Goal: Transaction & Acquisition: Purchase product/service

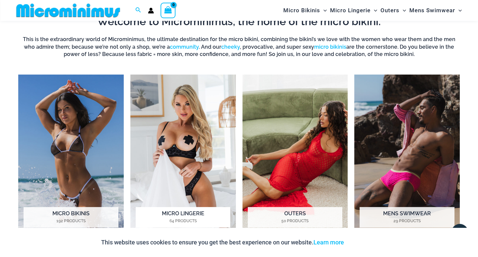
scroll to position [458, 0]
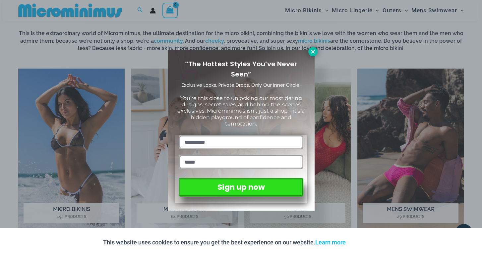
click at [309, 51] on button at bounding box center [313, 51] width 9 height 9
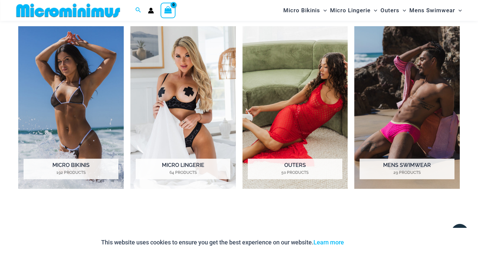
scroll to position [492, 0]
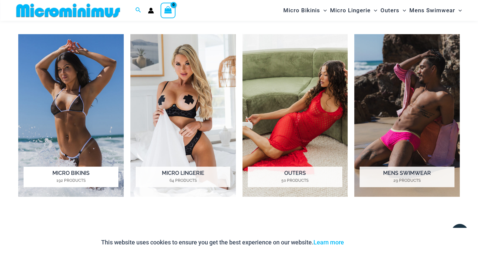
click at [69, 175] on h2 "Micro Bikinis 192 Products" at bounding box center [71, 177] width 95 height 21
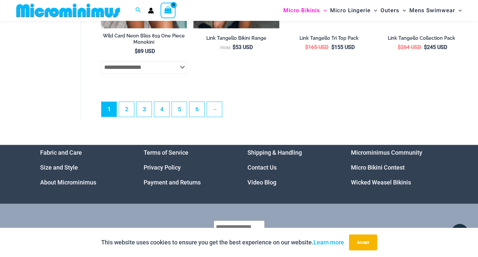
scroll to position [1739, 0]
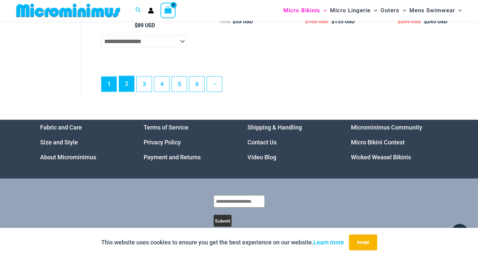
click at [124, 92] on link "2" at bounding box center [126, 84] width 15 height 16
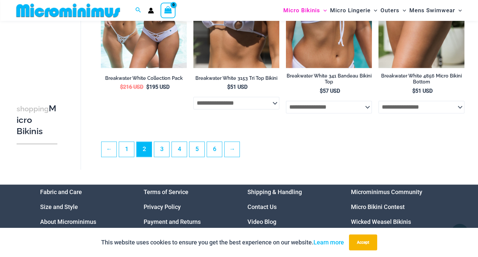
scroll to position [1514, 0]
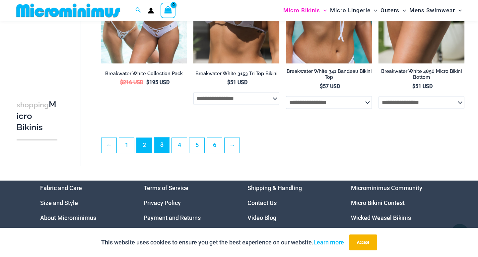
click at [161, 151] on link "3" at bounding box center [161, 145] width 15 height 16
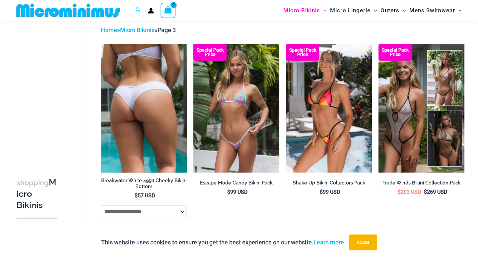
scroll to position [34, 0]
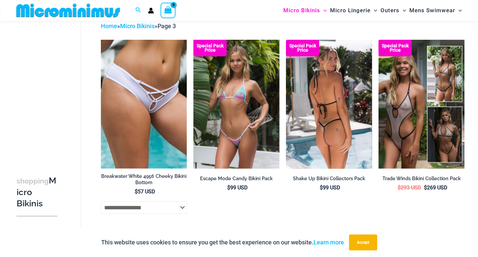
click at [332, 124] on img at bounding box center [329, 104] width 86 height 129
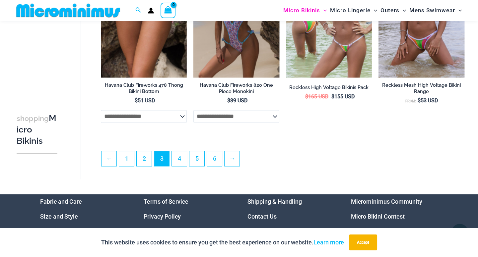
scroll to position [1524, 0]
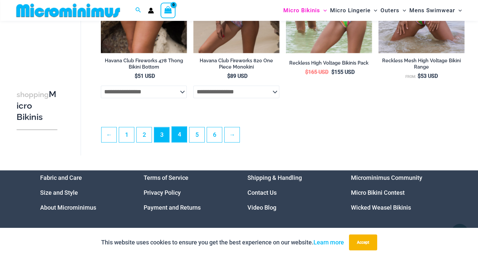
click at [176, 142] on link "4" at bounding box center [179, 135] width 15 height 16
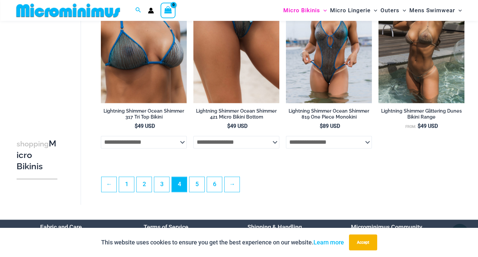
scroll to position [1481, 0]
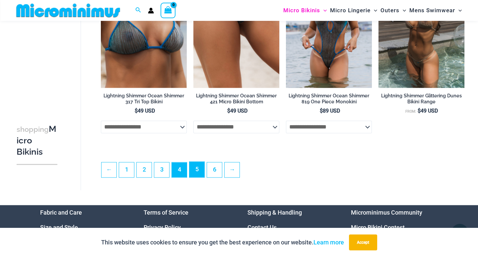
click at [201, 178] on link "5" at bounding box center [196, 170] width 15 height 16
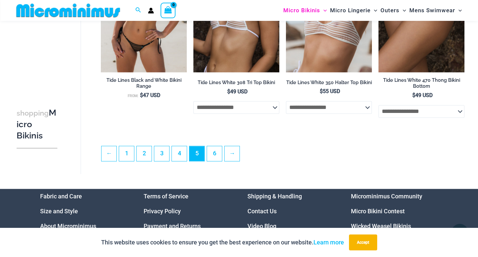
scroll to position [1486, 0]
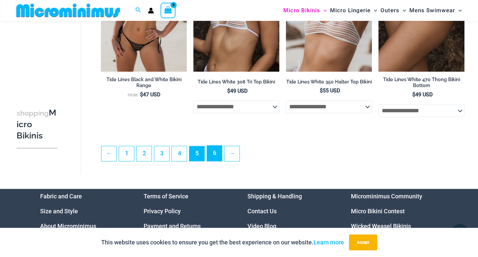
click at [212, 161] on link "6" at bounding box center [214, 154] width 15 height 16
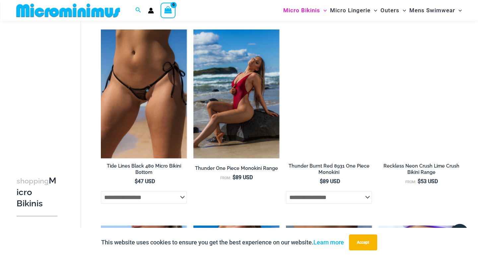
scroll to position [15, 0]
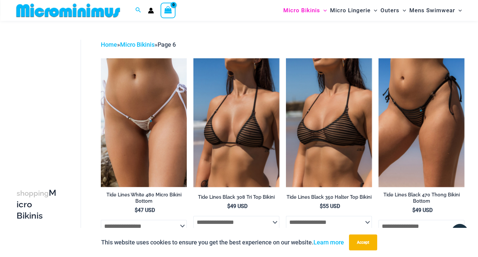
click at [79, 12] on img at bounding box center [68, 10] width 109 height 15
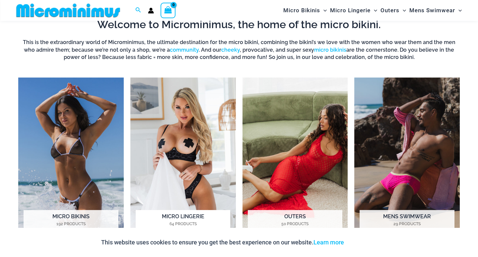
scroll to position [449, 0]
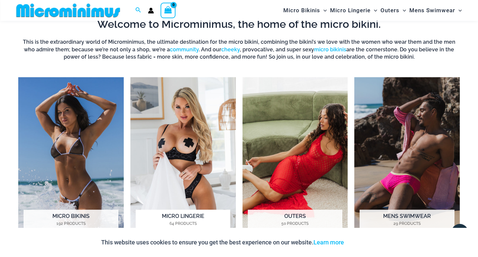
click at [203, 155] on img "Visit product category Micro Lingerie" at bounding box center [183, 158] width 106 height 163
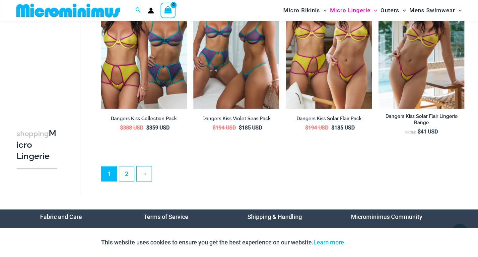
scroll to position [1524, 0]
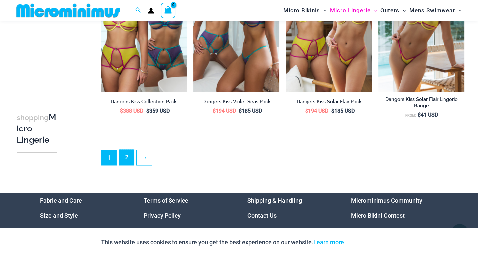
click at [124, 159] on link "2" at bounding box center [126, 158] width 15 height 16
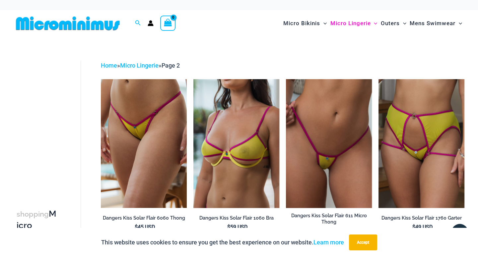
click at [85, 28] on img at bounding box center [67, 23] width 109 height 15
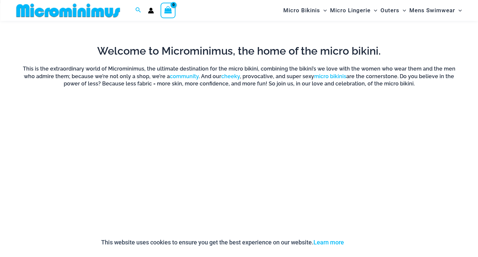
scroll to position [429, 0]
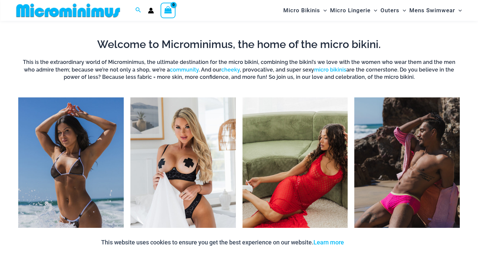
click at [307, 153] on img "Visit product category Outers" at bounding box center [296, 179] width 106 height 163
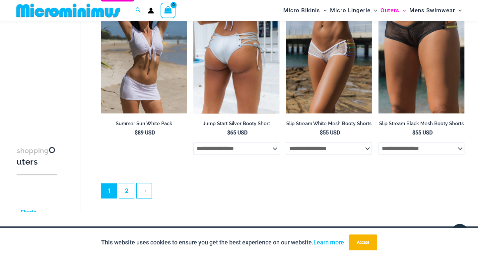
scroll to position [1497, 0]
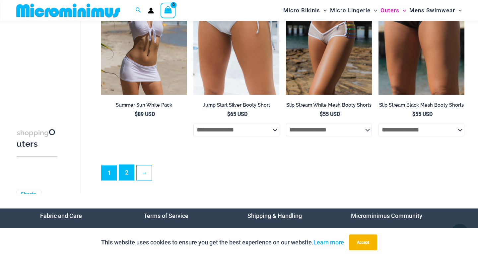
click at [126, 180] on link "2" at bounding box center [126, 173] width 15 height 16
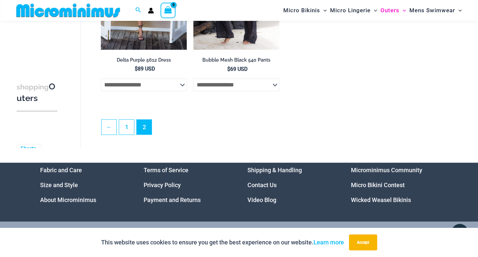
scroll to position [938, 0]
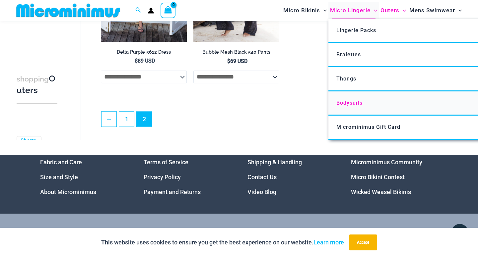
click at [342, 101] on span "Bodysuits" at bounding box center [349, 103] width 26 height 6
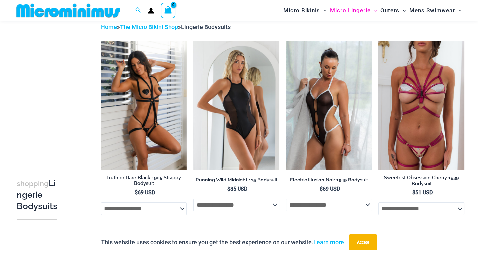
scroll to position [34, 0]
